Goal: Use online tool/utility: Utilize a website feature to perform a specific function

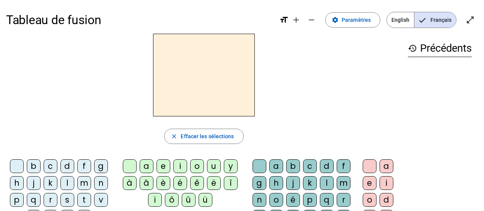
scroll to position [38, 0]
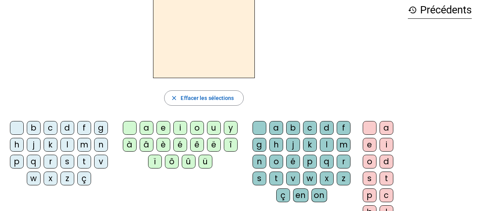
click at [81, 147] on div "m" at bounding box center [84, 145] width 14 height 14
click at [153, 123] on div "a" at bounding box center [147, 128] width 14 height 14
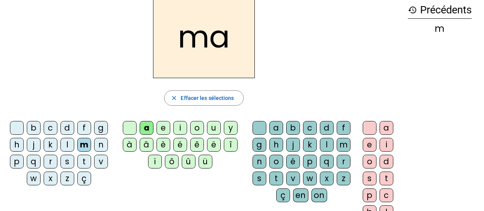
click at [93, 162] on letter-bubble "t" at bounding box center [85, 163] width 17 height 17
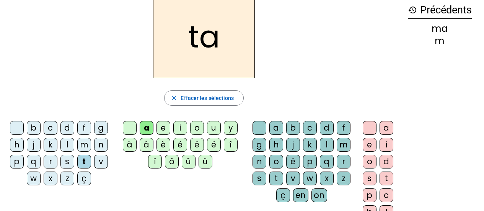
click at [85, 162] on div "t" at bounding box center [84, 162] width 14 height 14
click at [65, 147] on div "l" at bounding box center [67, 145] width 14 height 14
click at [166, 128] on div "e" at bounding box center [163, 128] width 14 height 14
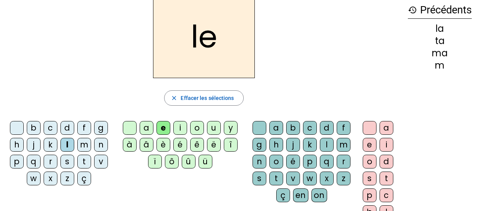
click at [214, 128] on div "u" at bounding box center [214, 128] width 14 height 14
click at [87, 162] on div "t" at bounding box center [84, 162] width 14 height 14
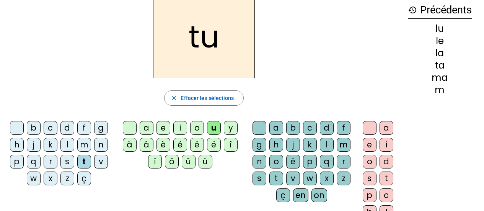
click at [69, 130] on div "d" at bounding box center [67, 128] width 14 height 14
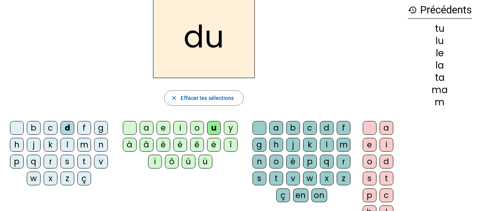
click at [168, 129] on div "e" at bounding box center [163, 128] width 14 height 14
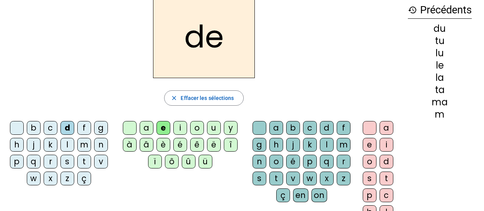
click at [89, 144] on div "m" at bounding box center [84, 145] width 14 height 14
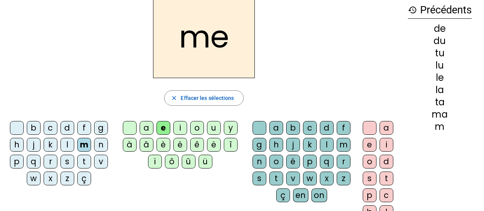
click at [34, 147] on div "j" at bounding box center [34, 145] width 14 height 14
